Goal: Find specific page/section: Find specific page/section

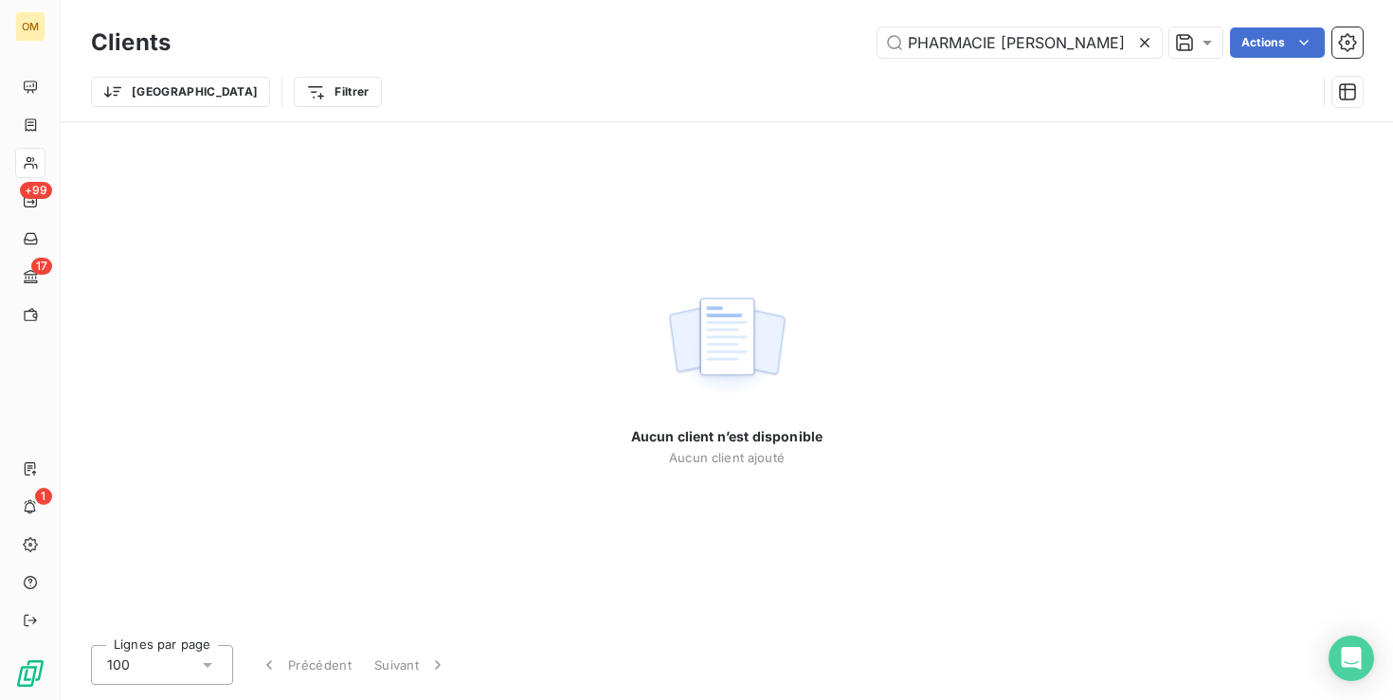
click at [1151, 40] on icon at bounding box center [1144, 42] width 19 height 19
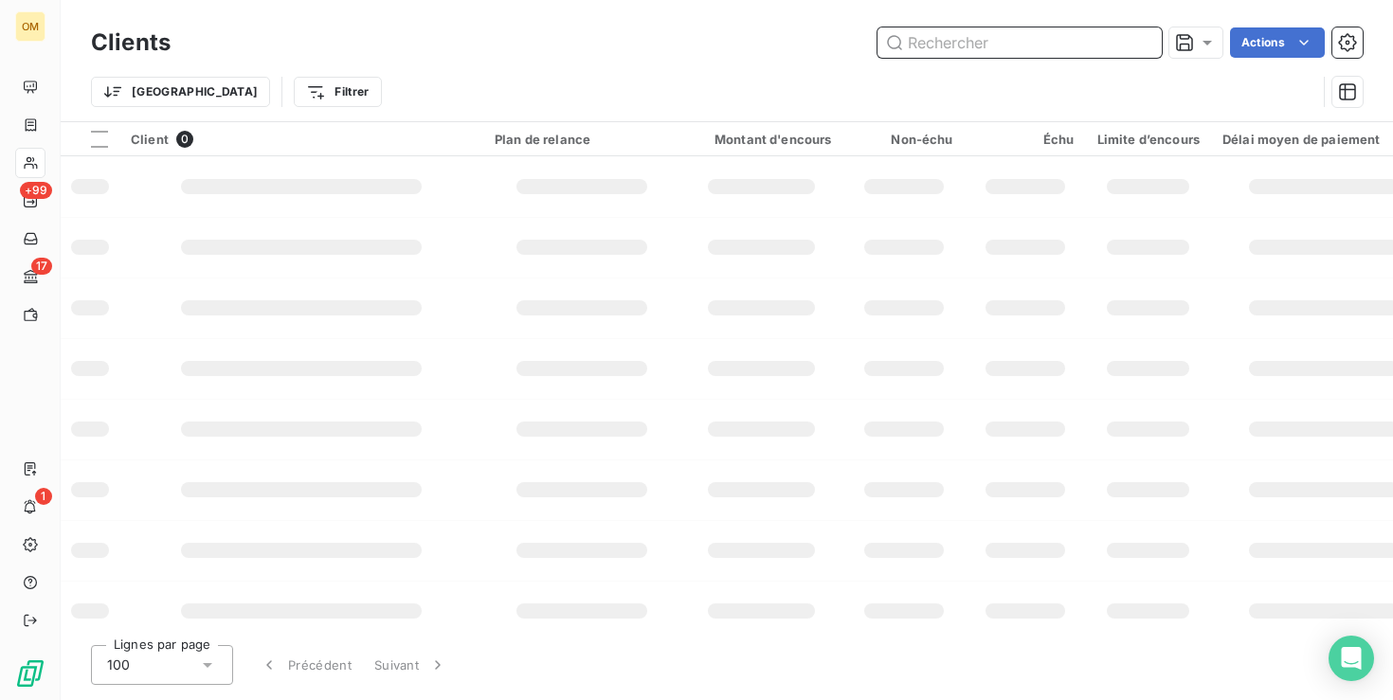
click at [1016, 46] on input "text" at bounding box center [1019, 42] width 284 height 30
paste input "SEL [PERSON_NAME]"
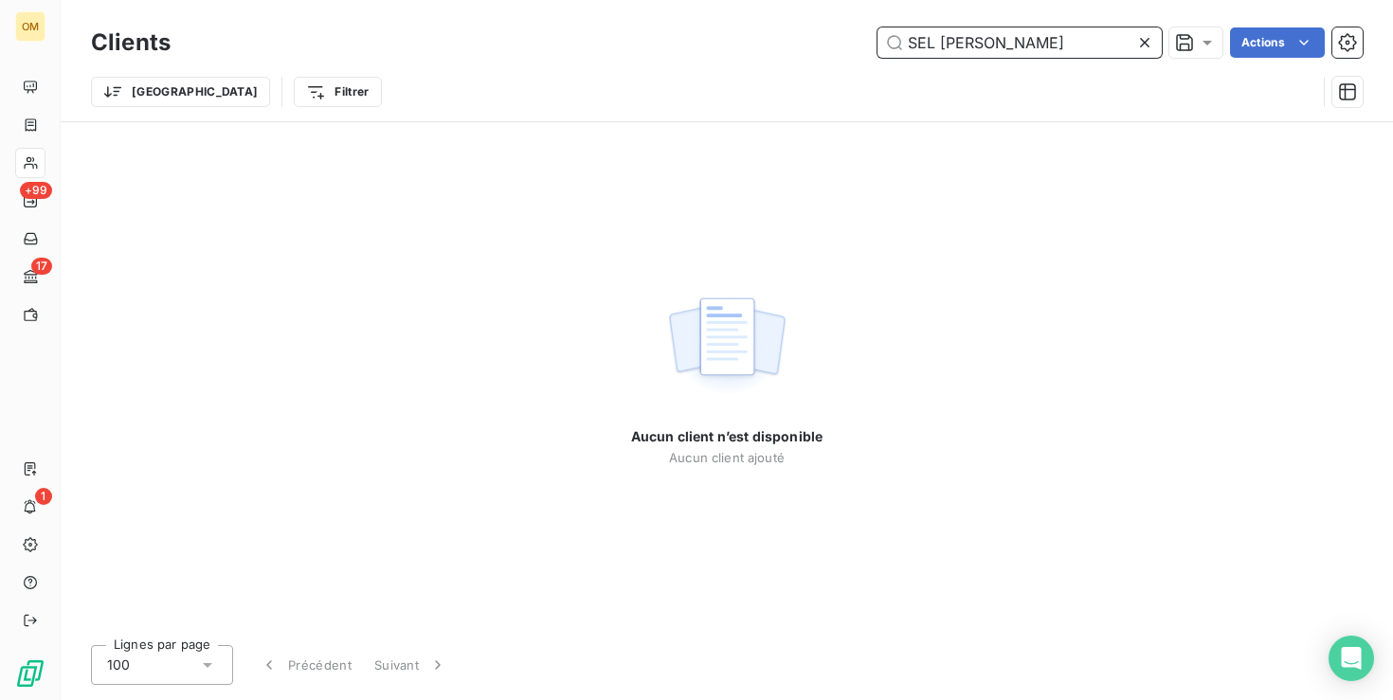
type input "SEL [PERSON_NAME]"
drag, startPoint x: 1002, startPoint y: 35, endPoint x: 887, endPoint y: 45, distance: 116.0
click at [887, 45] on input "SEL [PERSON_NAME]" at bounding box center [1019, 42] width 284 height 30
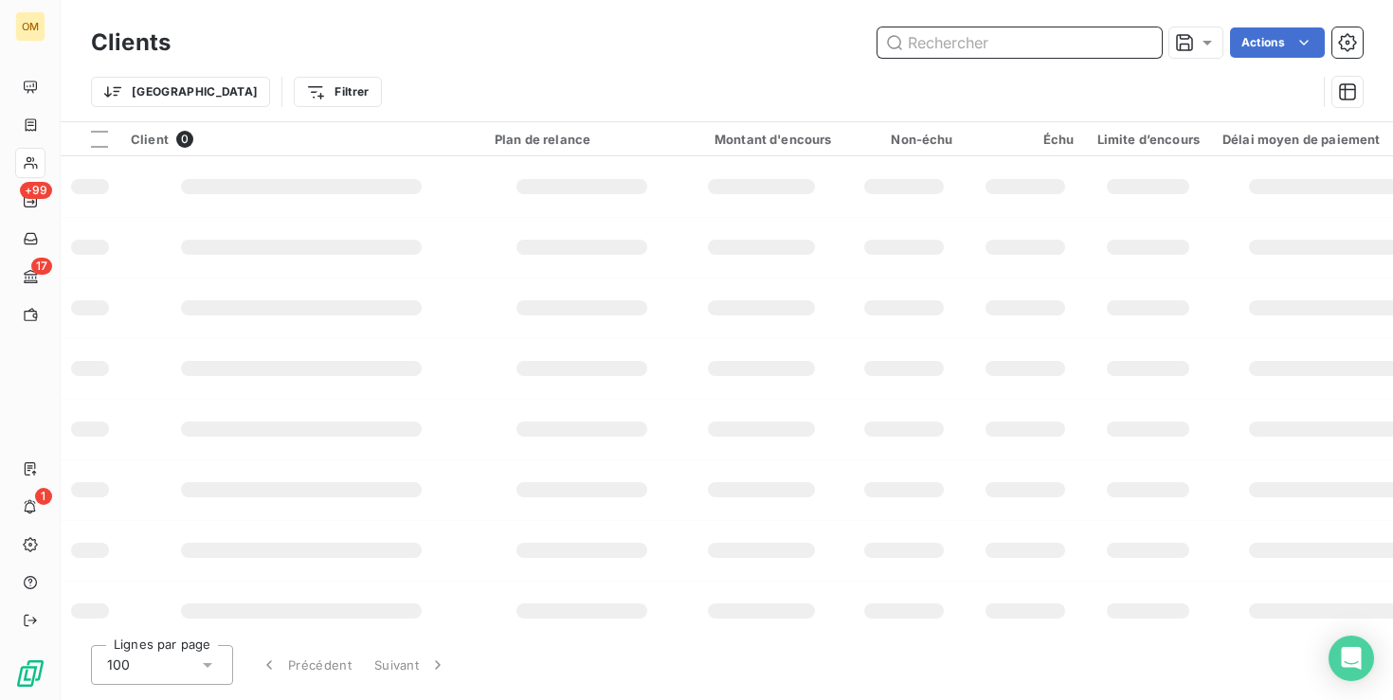
paste input "PHARMACIE [PERSON_NAME] NOTRE DAME"
type input "PHARMACIE [PERSON_NAME] NOTRE DAME"
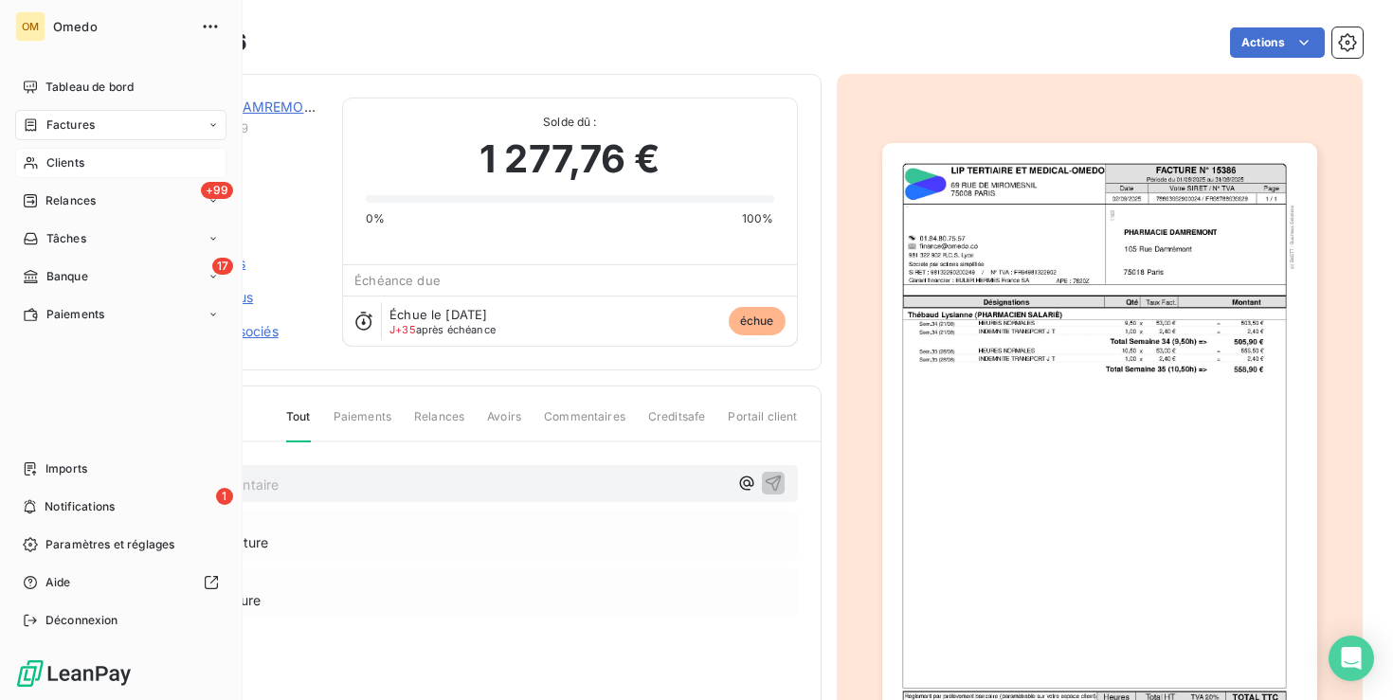
click at [62, 163] on span "Clients" at bounding box center [65, 162] width 38 height 17
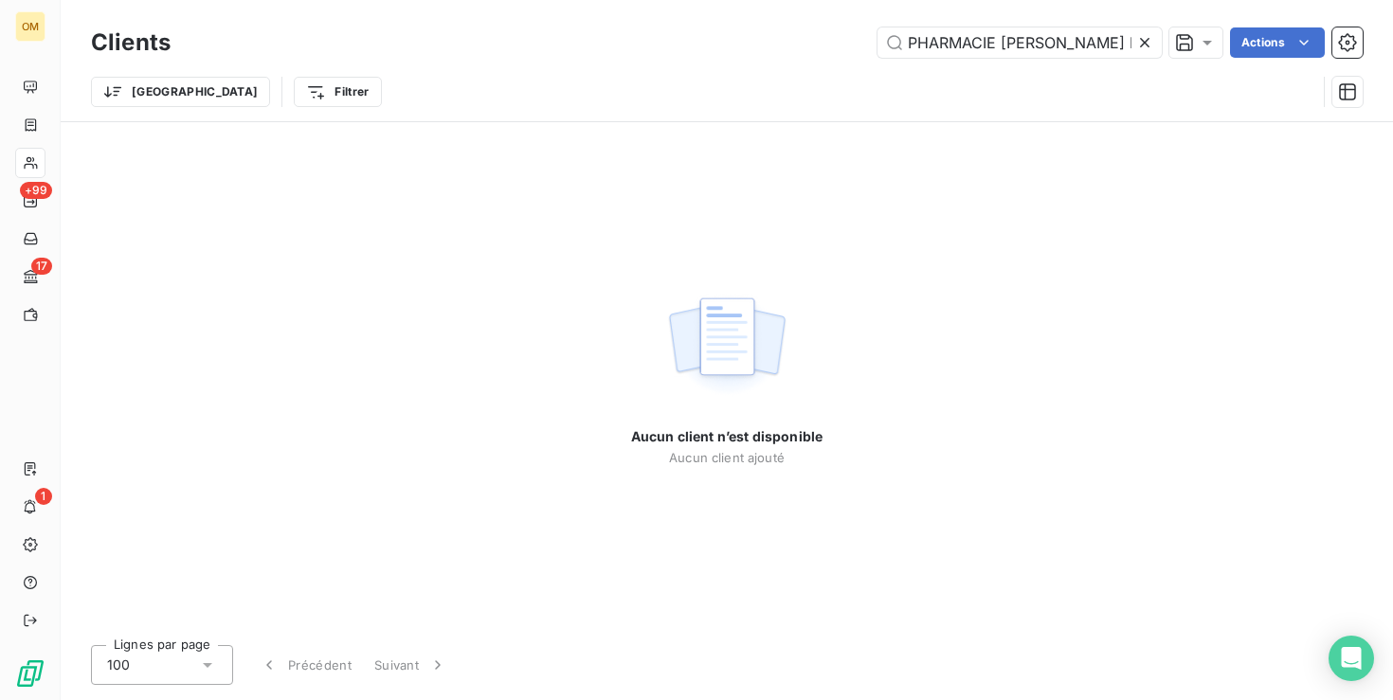
drag, startPoint x: 971, startPoint y: 42, endPoint x: 806, endPoint y: 45, distance: 164.9
click at [806, 45] on div "PHARMACIE [PERSON_NAME] NOTRE DAME Actions" at bounding box center [777, 42] width 1169 height 30
drag, startPoint x: 1082, startPoint y: 37, endPoint x: 967, endPoint y: 38, distance: 114.6
click at [967, 38] on input "[DEMOGRAPHIC_DATA] NOTRE DAME" at bounding box center [1019, 42] width 284 height 30
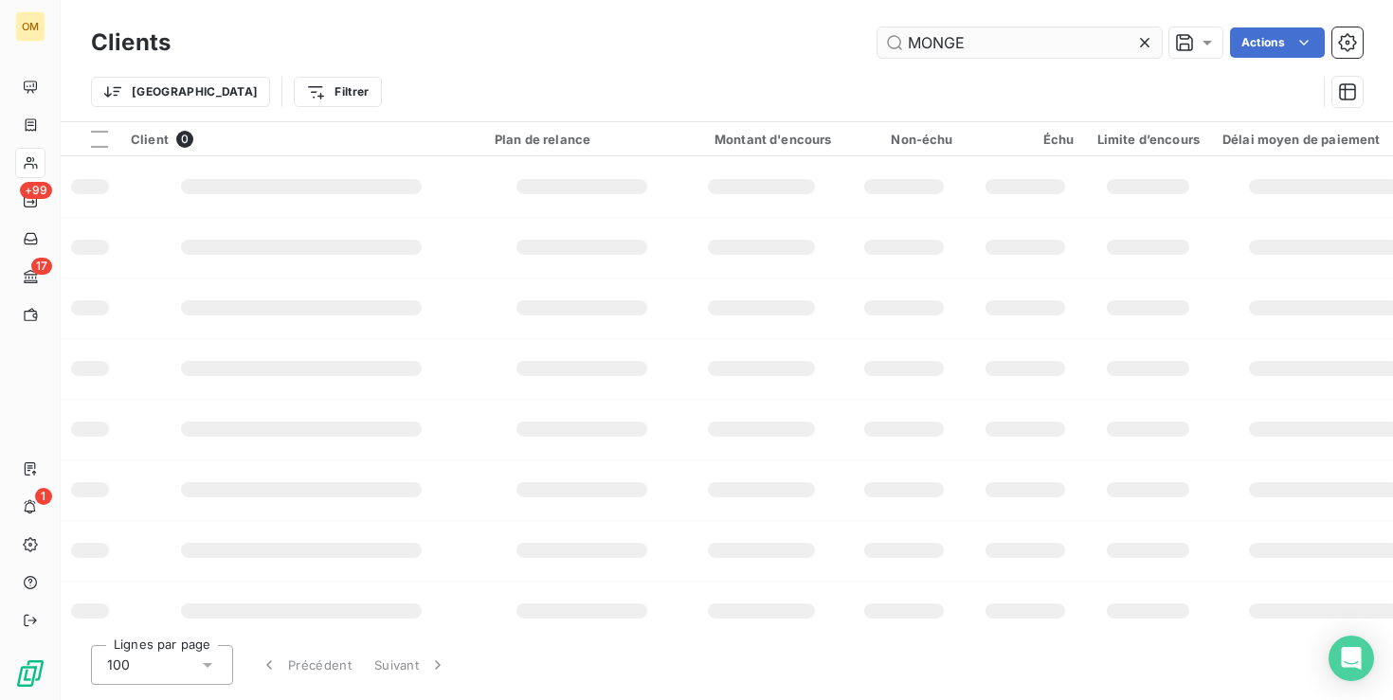
type input "MONGE"
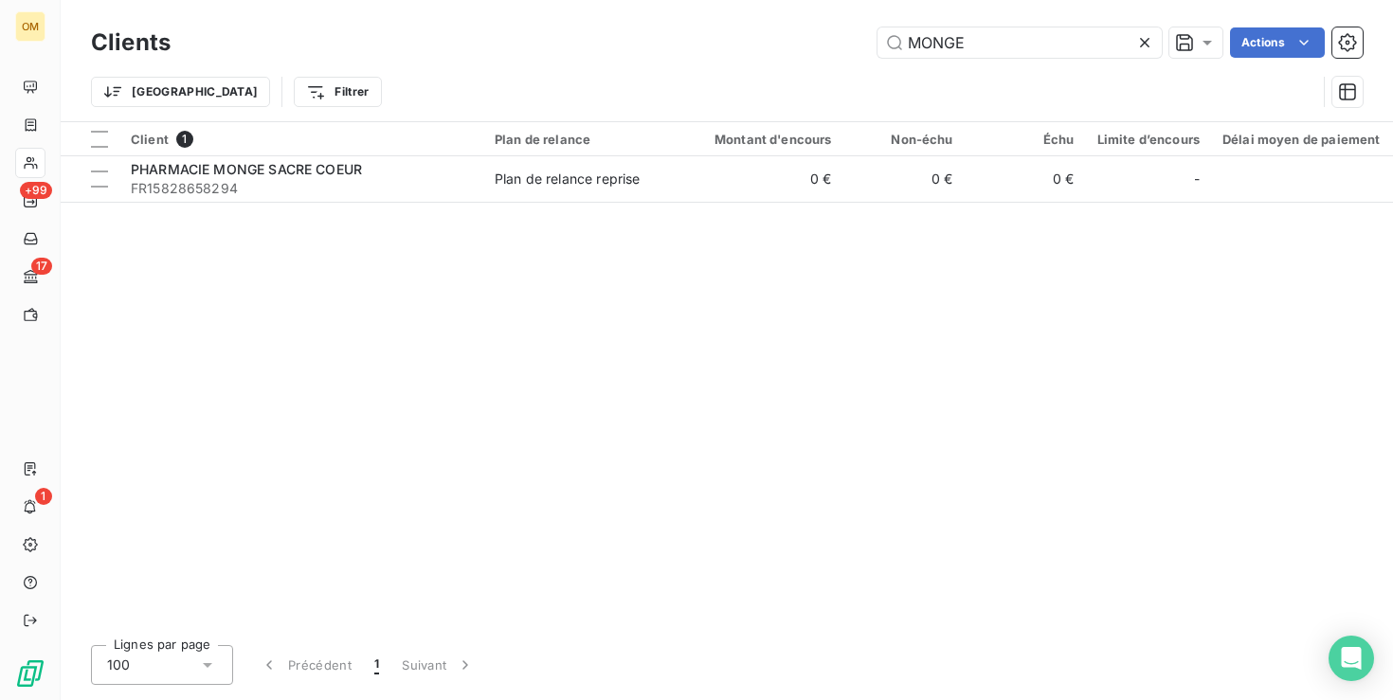
click at [1141, 38] on icon at bounding box center [1144, 42] width 19 height 19
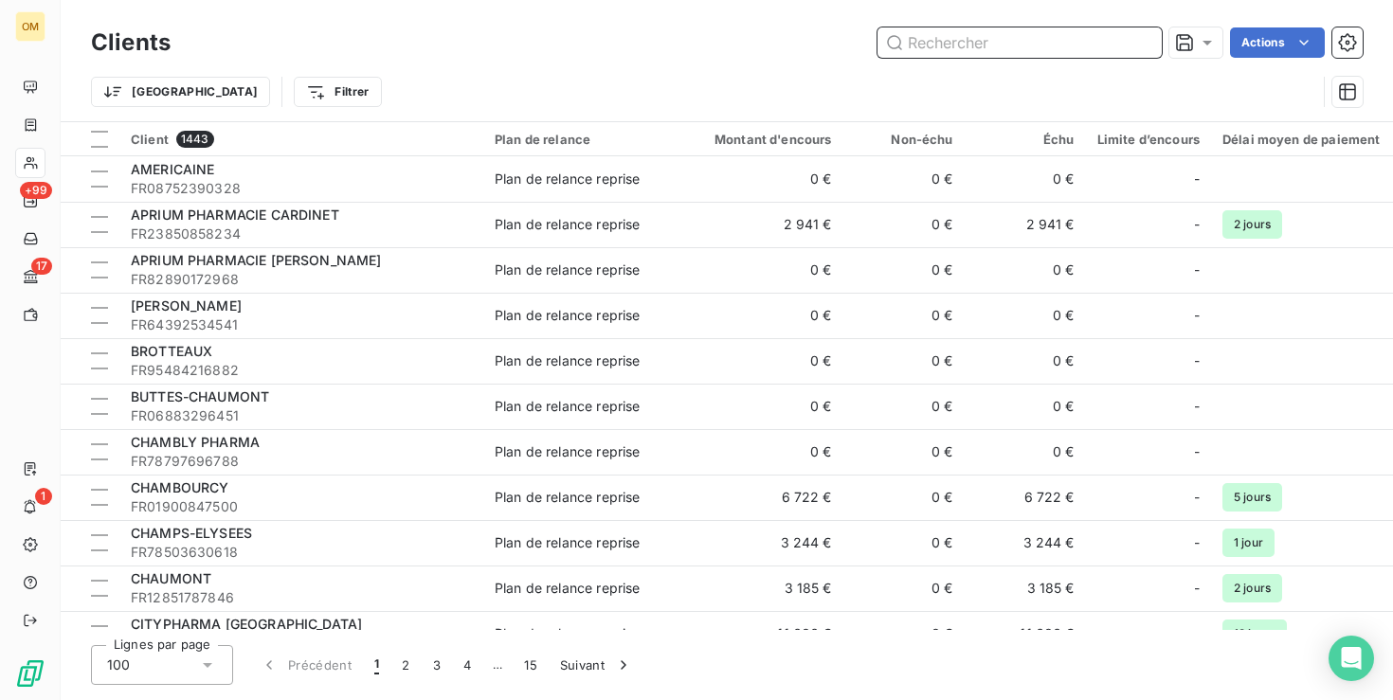
click at [942, 42] on input "text" at bounding box center [1019, 42] width 284 height 30
paste input "PHARMACIE [PERSON_NAME] NOTRE DAME"
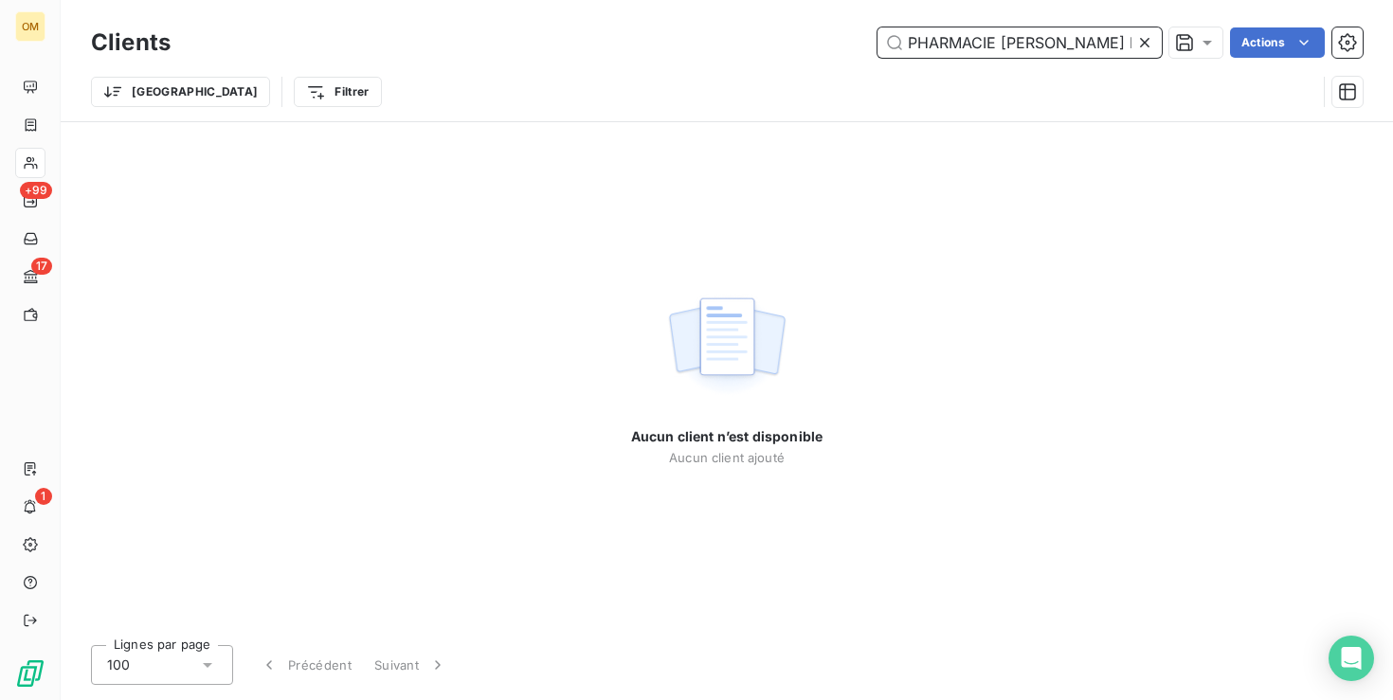
drag, startPoint x: 1029, startPoint y: 44, endPoint x: 882, endPoint y: 40, distance: 146.9
click at [881, 40] on input "PHARMACIE [PERSON_NAME] NOTRE DAME" at bounding box center [1019, 42] width 284 height 30
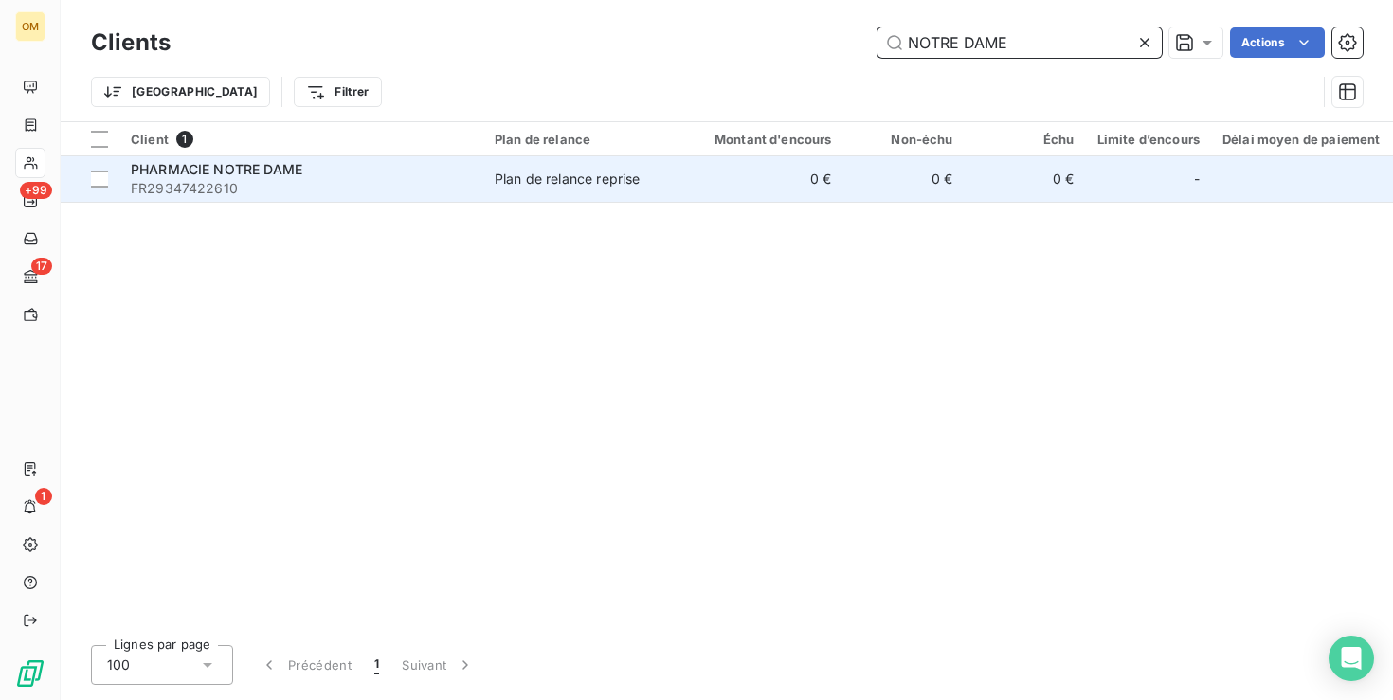
type input "NOTRE DAME"
click at [372, 178] on div "PHARMACIE NOTRE DAME" at bounding box center [301, 169] width 341 height 19
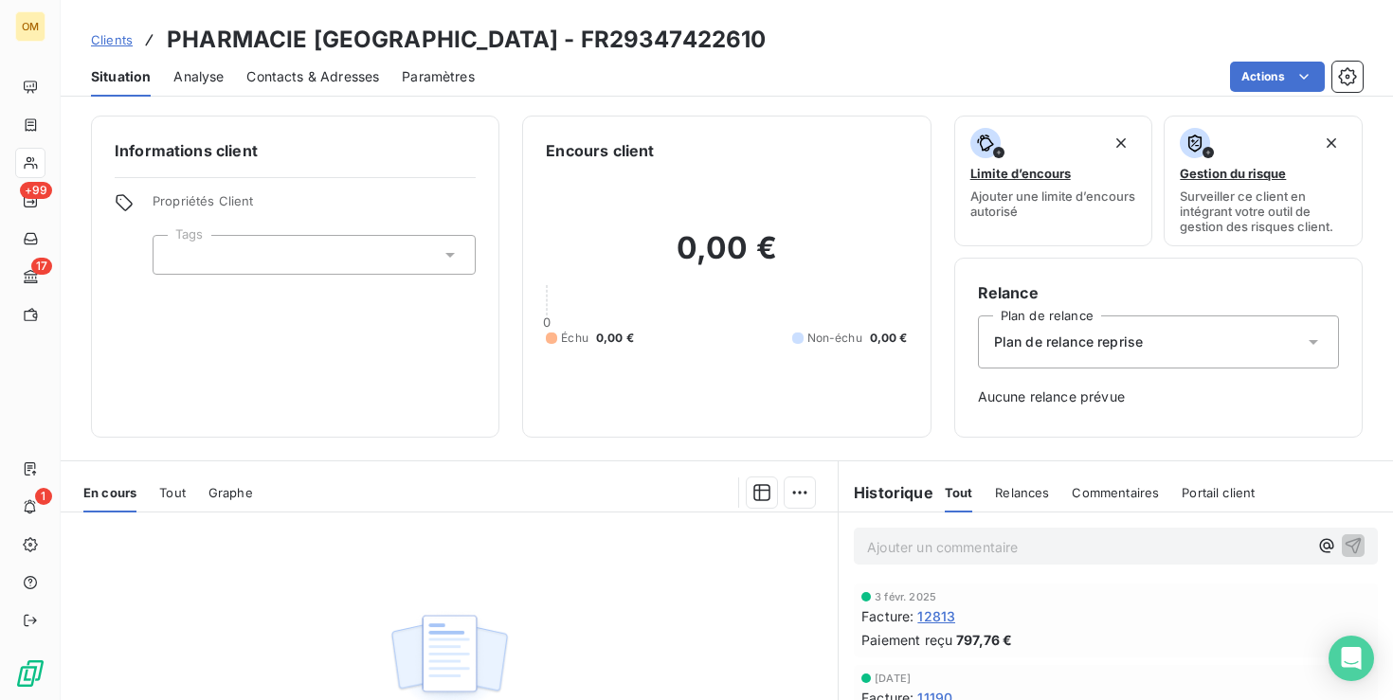
scroll to position [2, 0]
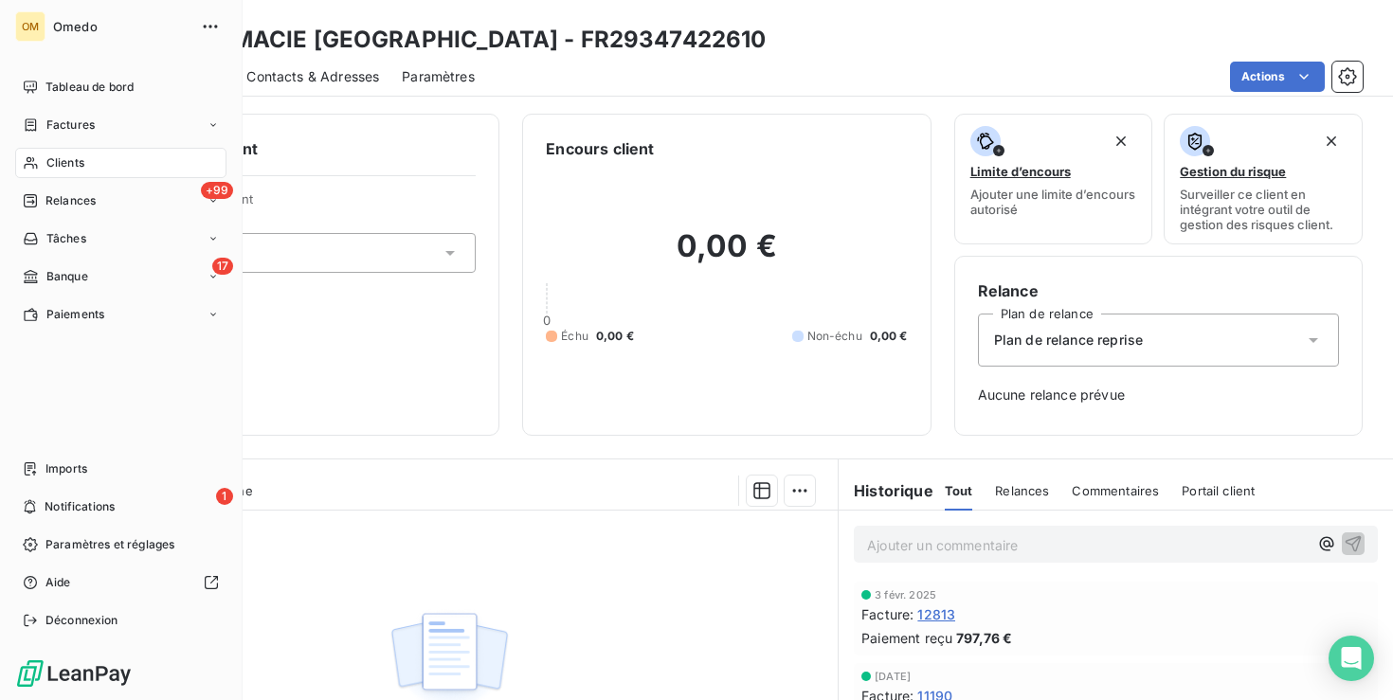
click at [73, 168] on span "Clients" at bounding box center [65, 162] width 38 height 17
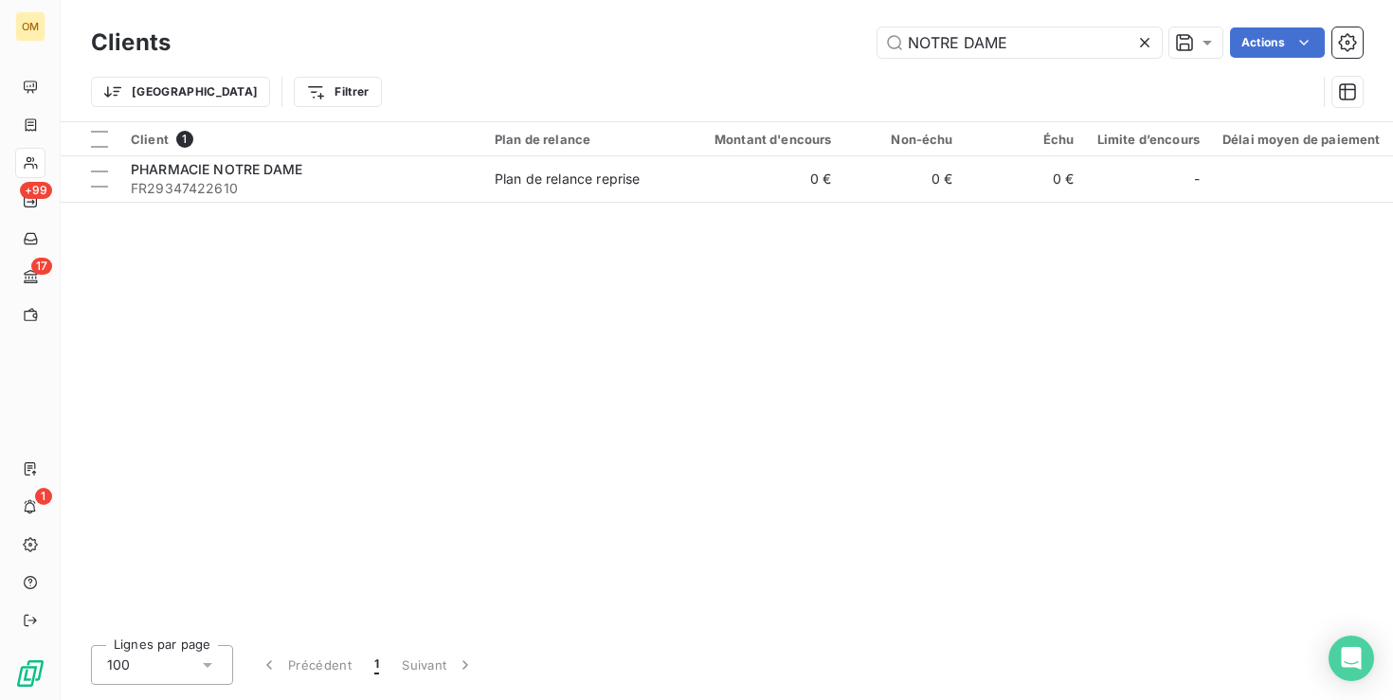
click at [1146, 44] on icon at bounding box center [1144, 42] width 19 height 19
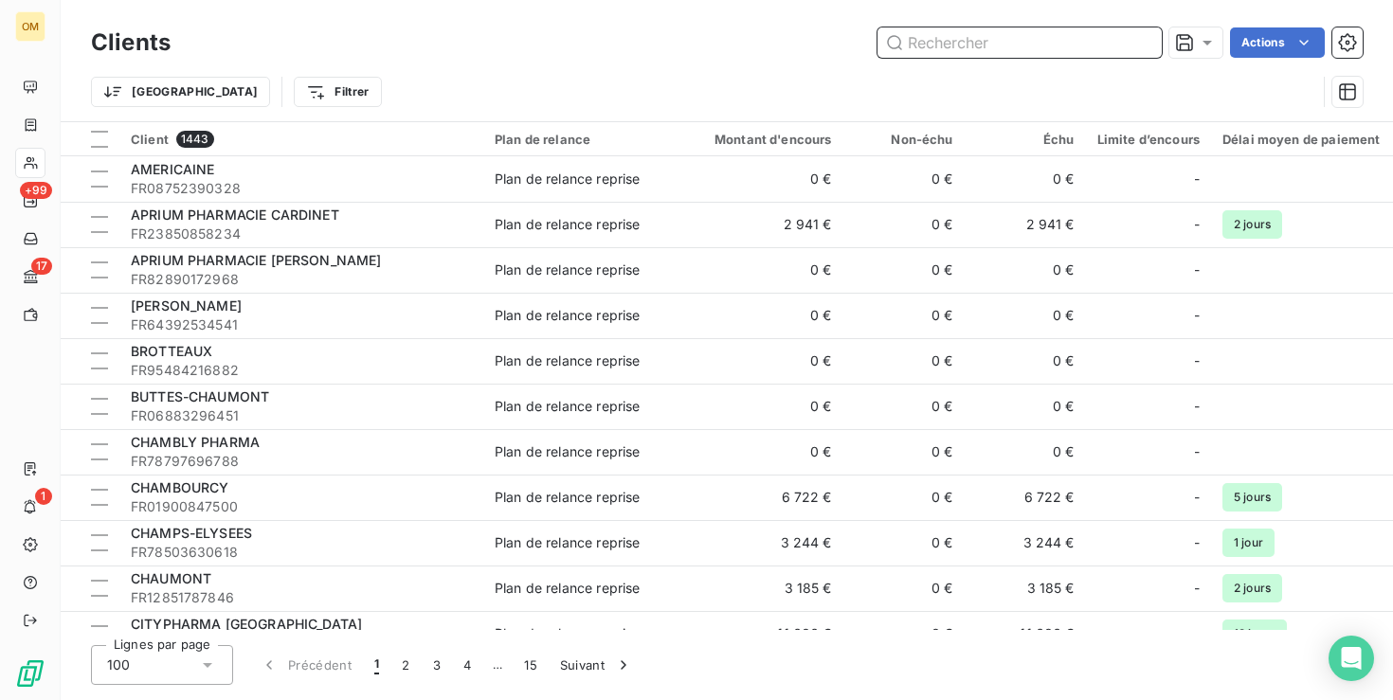
click at [958, 45] on input "text" at bounding box center [1019, 42] width 284 height 30
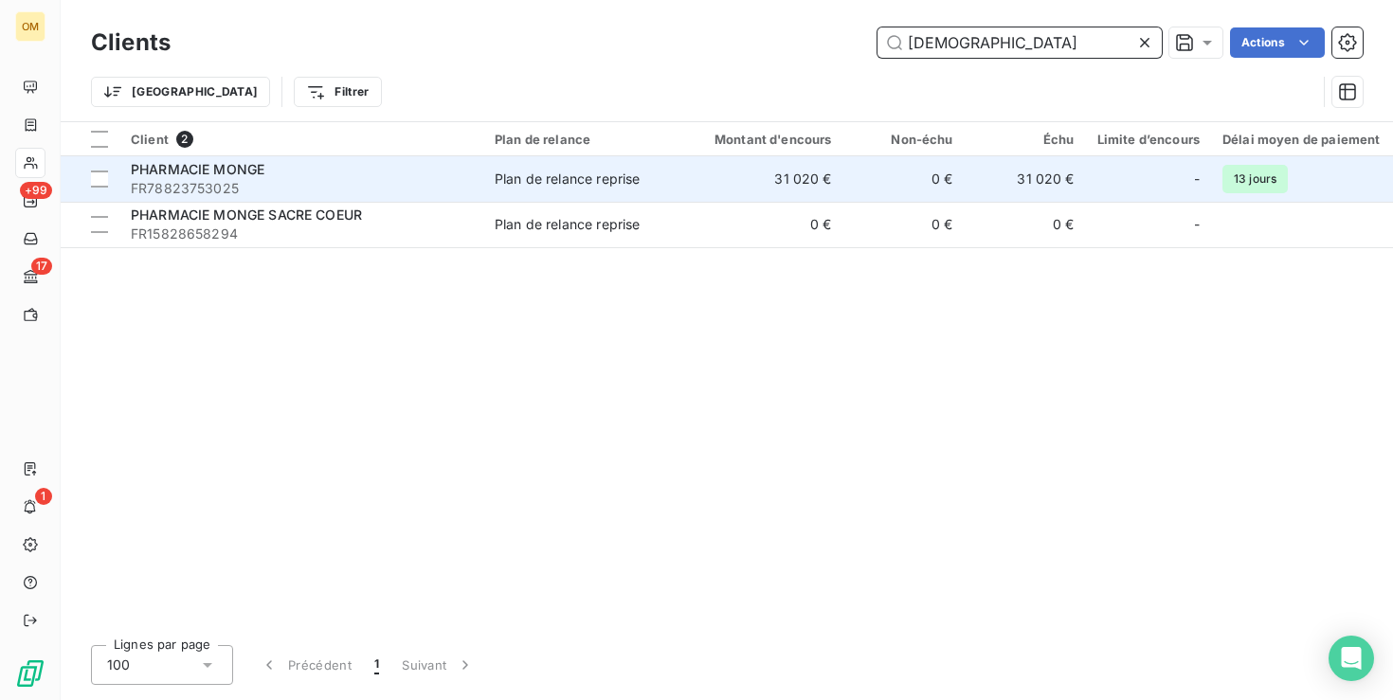
type input "[DEMOGRAPHIC_DATA]"
click at [719, 168] on td "31 020 €" at bounding box center [761, 178] width 163 height 45
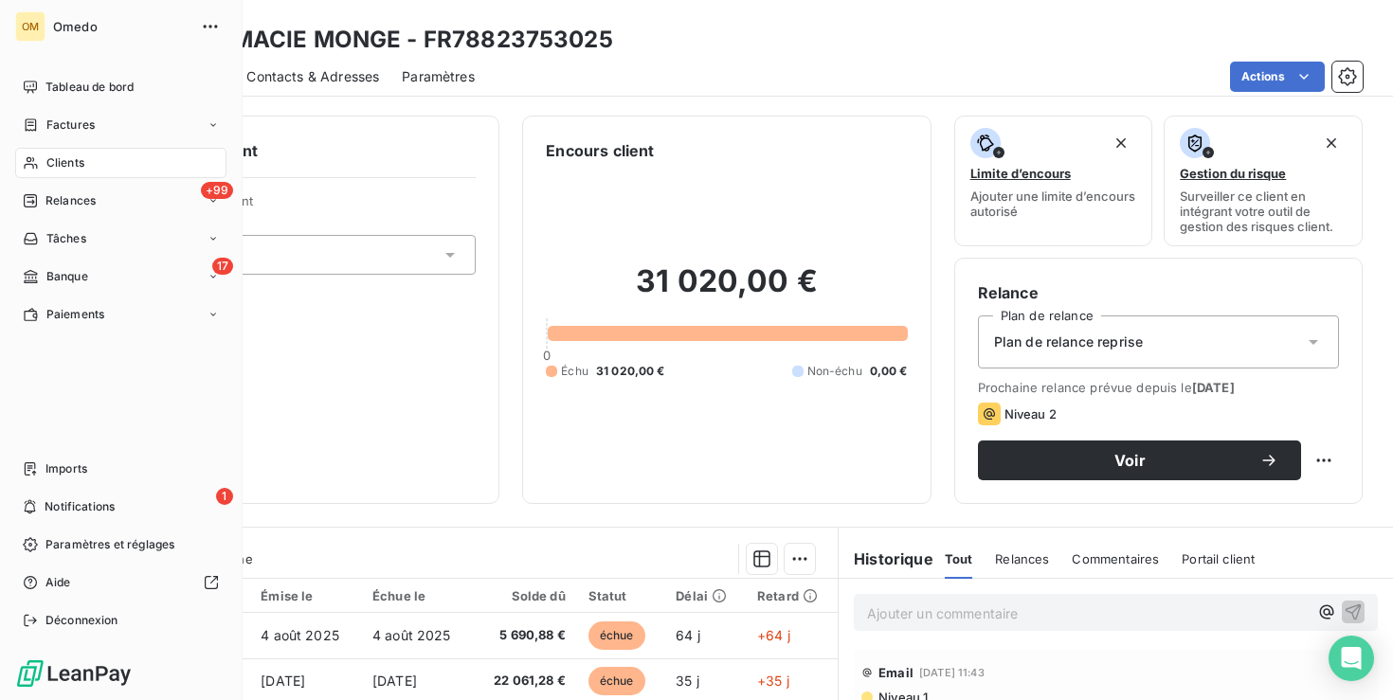
click at [47, 163] on span "Clients" at bounding box center [65, 162] width 38 height 17
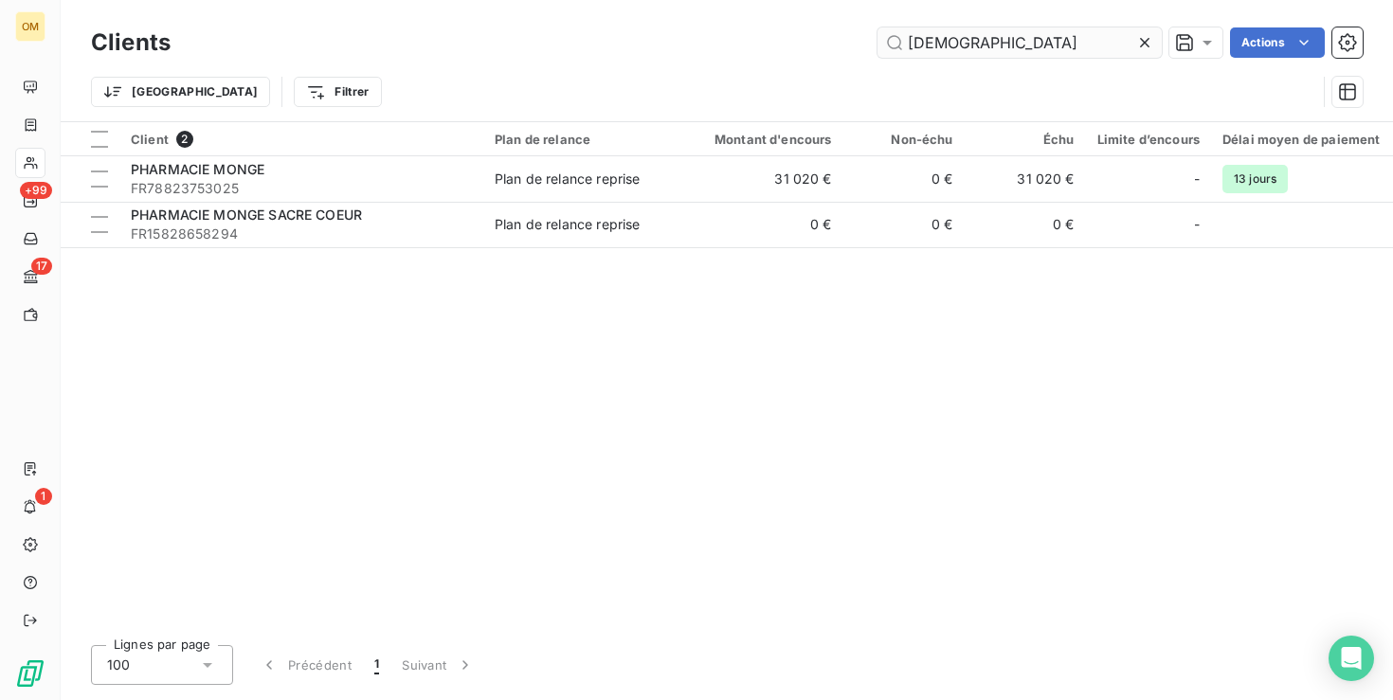
drag, startPoint x: 966, startPoint y: 46, endPoint x: 902, endPoint y: 46, distance: 64.4
click at [902, 46] on input "[DEMOGRAPHIC_DATA]" at bounding box center [1019, 42] width 284 height 30
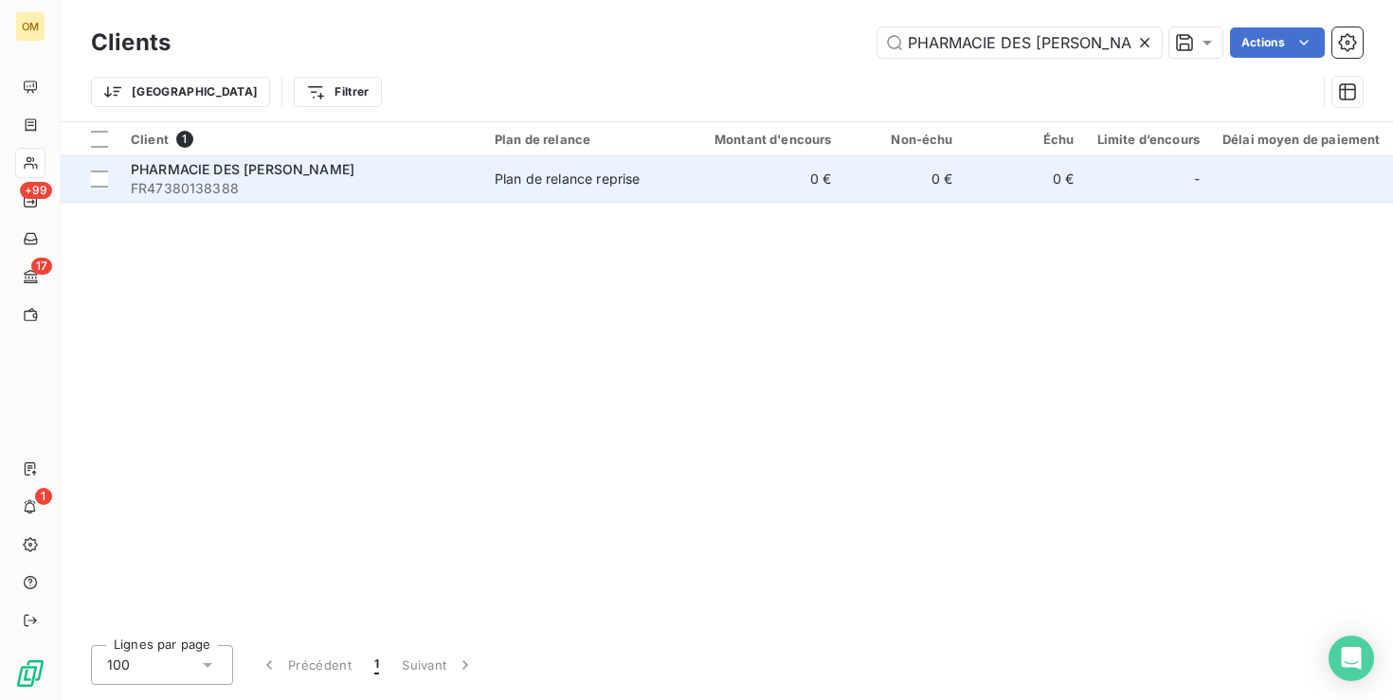
type input "PHARMACIE DES [PERSON_NAME]"
click at [802, 174] on td "0 €" at bounding box center [761, 178] width 163 height 45
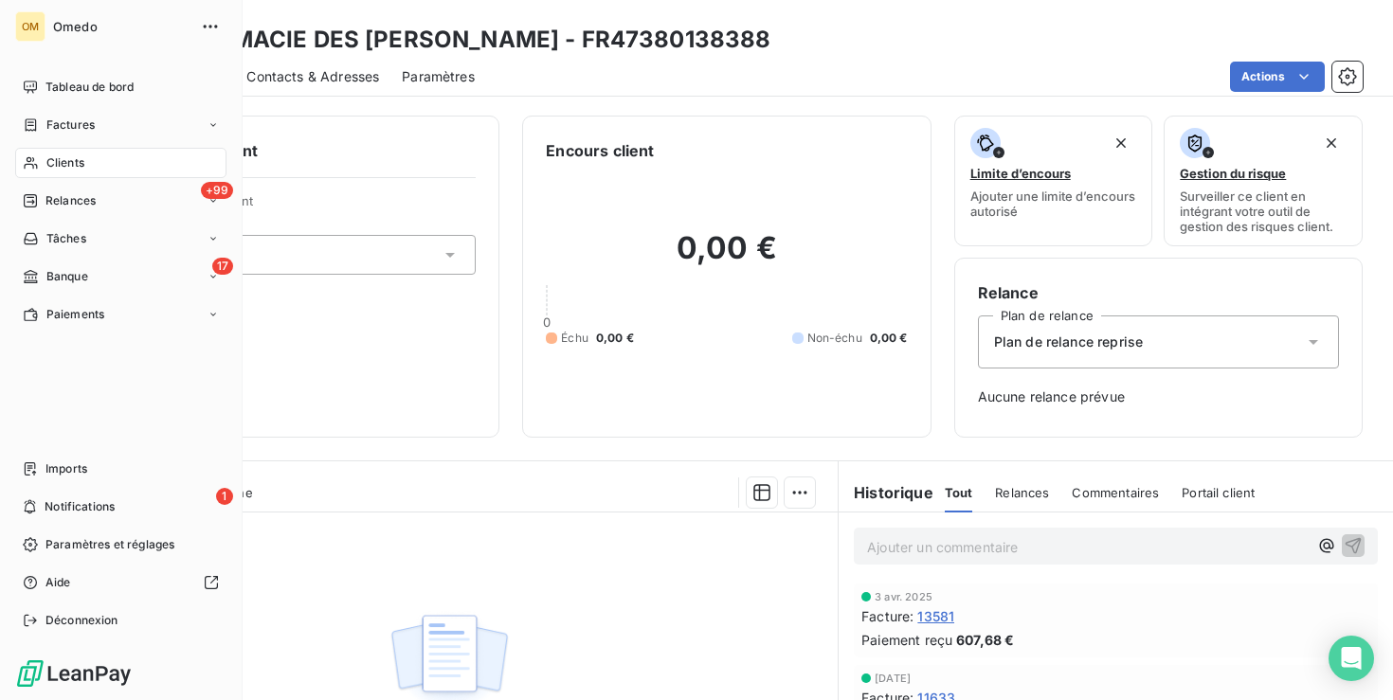
click at [54, 166] on span "Clients" at bounding box center [65, 162] width 38 height 17
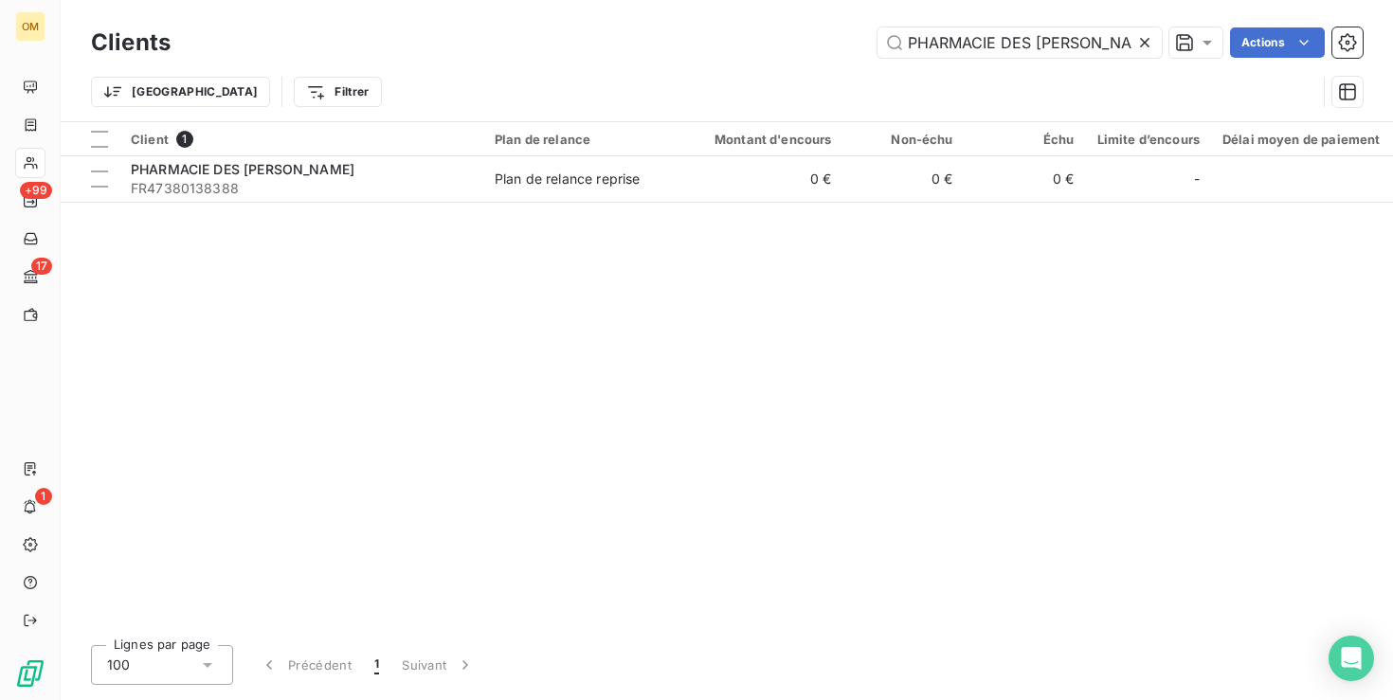
click at [1140, 40] on icon at bounding box center [1144, 42] width 9 height 9
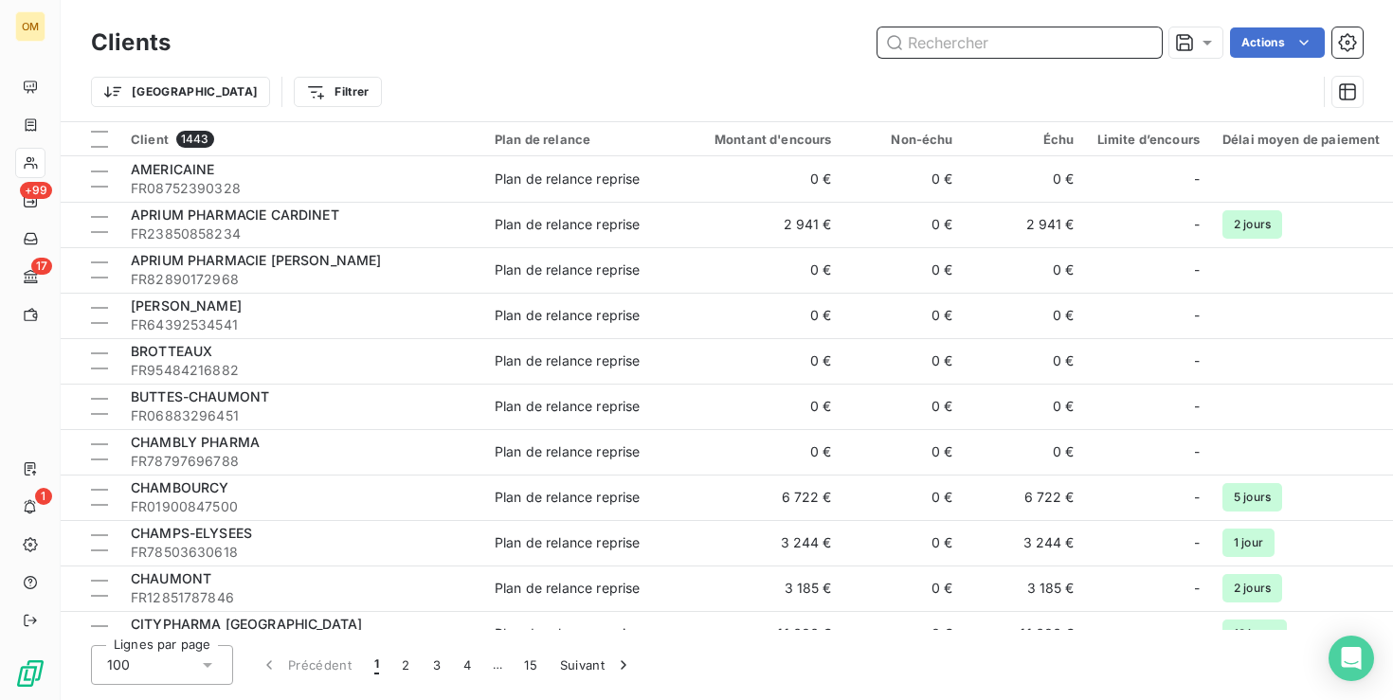
click at [1010, 46] on input "text" at bounding box center [1019, 42] width 284 height 30
paste input "PHARMACIE BOZEC"
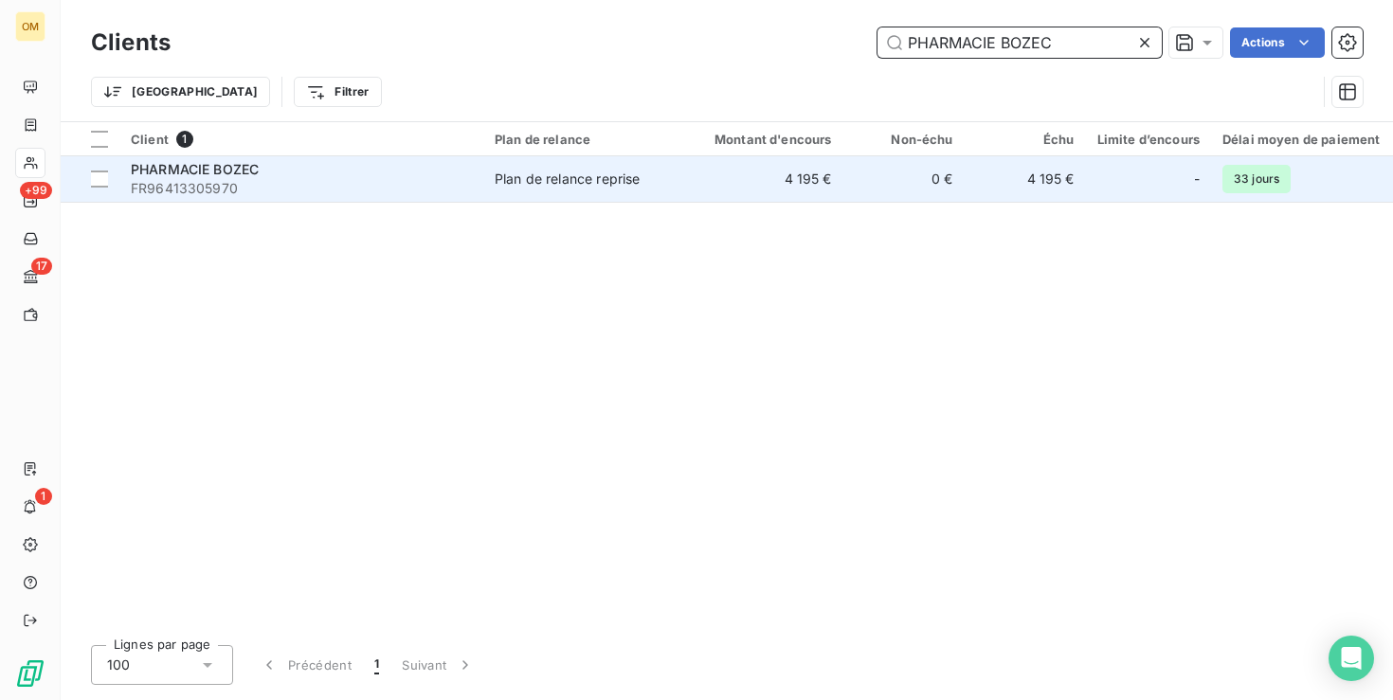
type input "PHARMACIE BOZEC"
click at [704, 170] on td "4 195 €" at bounding box center [761, 178] width 163 height 45
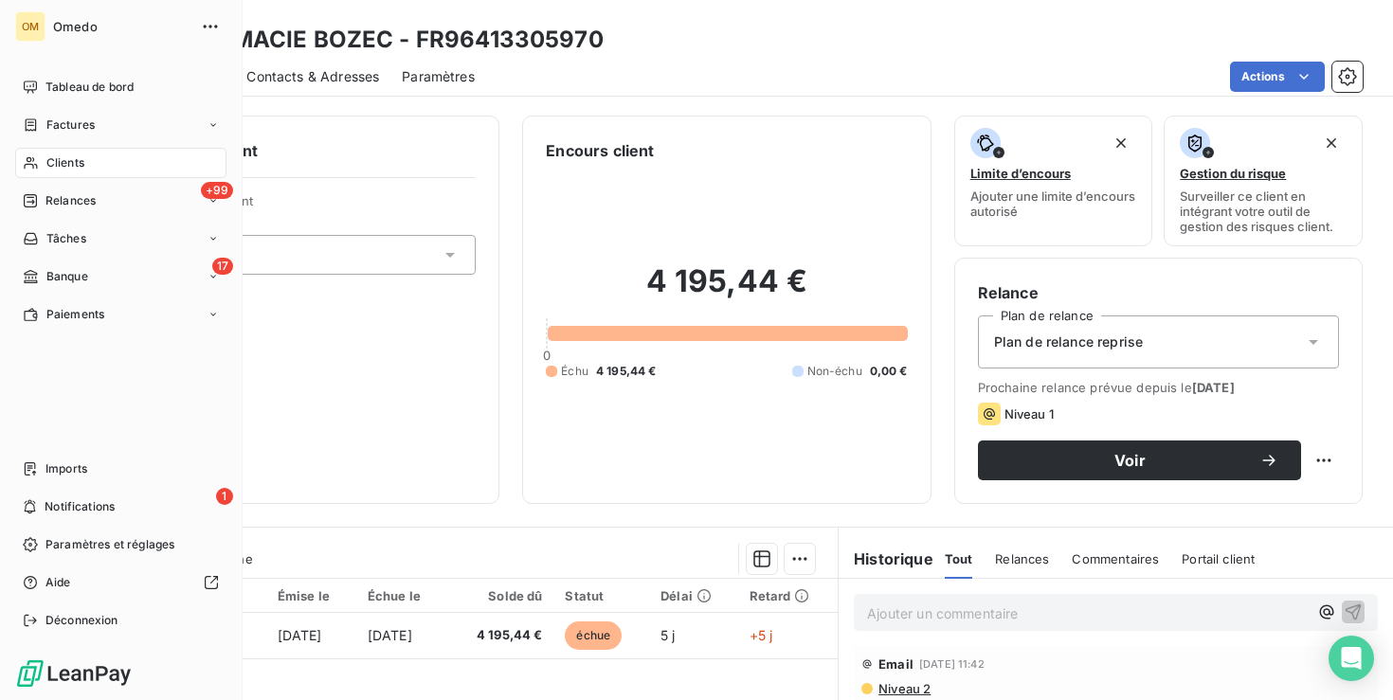
click at [66, 164] on span "Clients" at bounding box center [65, 162] width 38 height 17
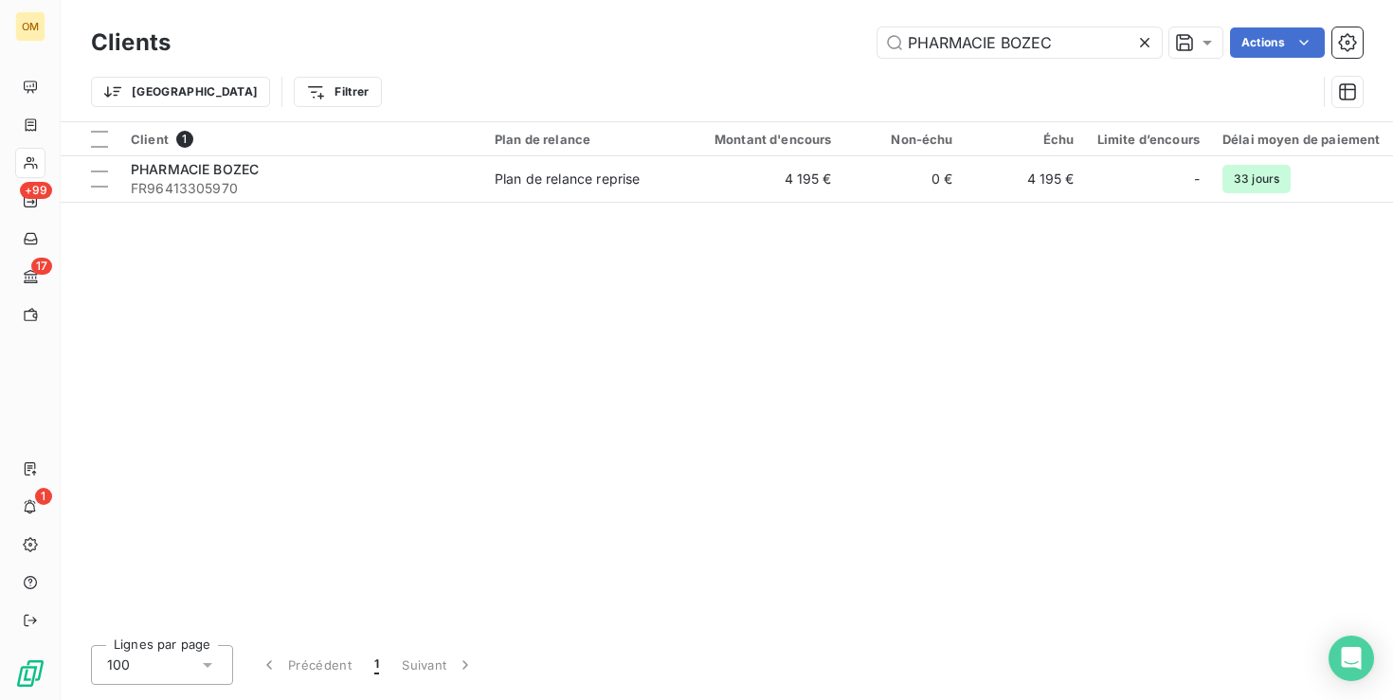
drag, startPoint x: 1072, startPoint y: 45, endPoint x: 838, endPoint y: 42, distance: 234.1
click at [838, 42] on div "PHARMACIE BOZEC Actions" at bounding box center [777, 42] width 1169 height 30
